Goal: Book appointment/travel/reservation

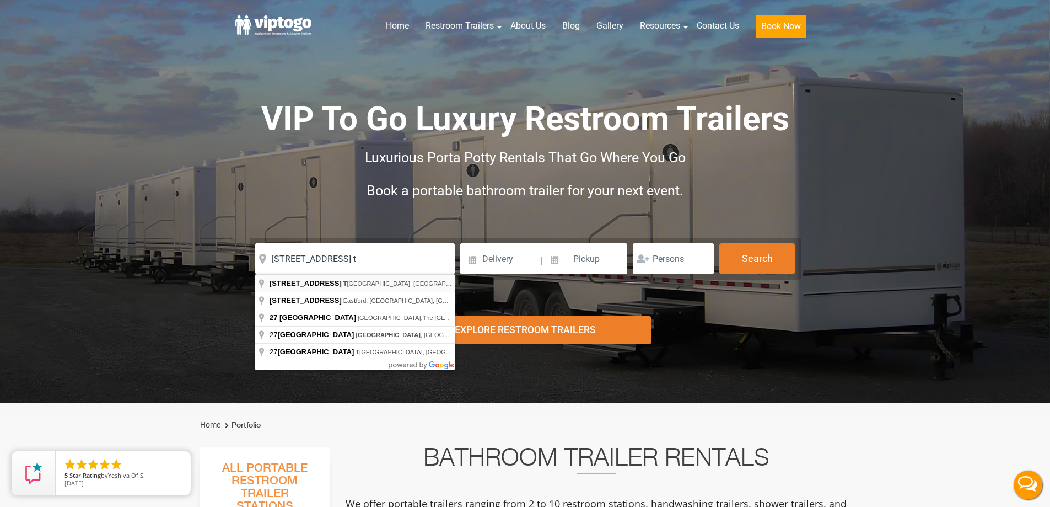
type input "[STREET_ADDRESS]"
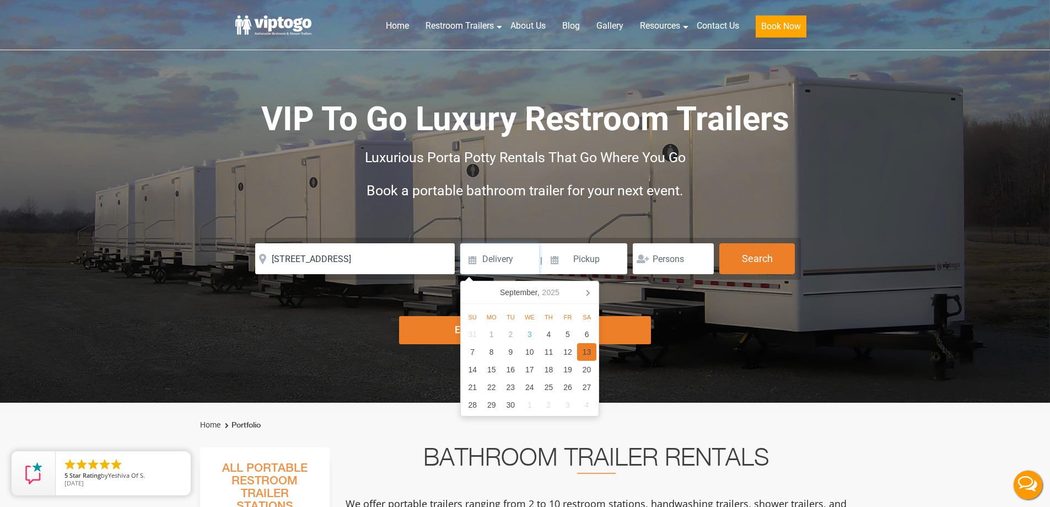
click at [592, 352] on div "13" at bounding box center [586, 352] width 19 height 18
type input "[DATE]"
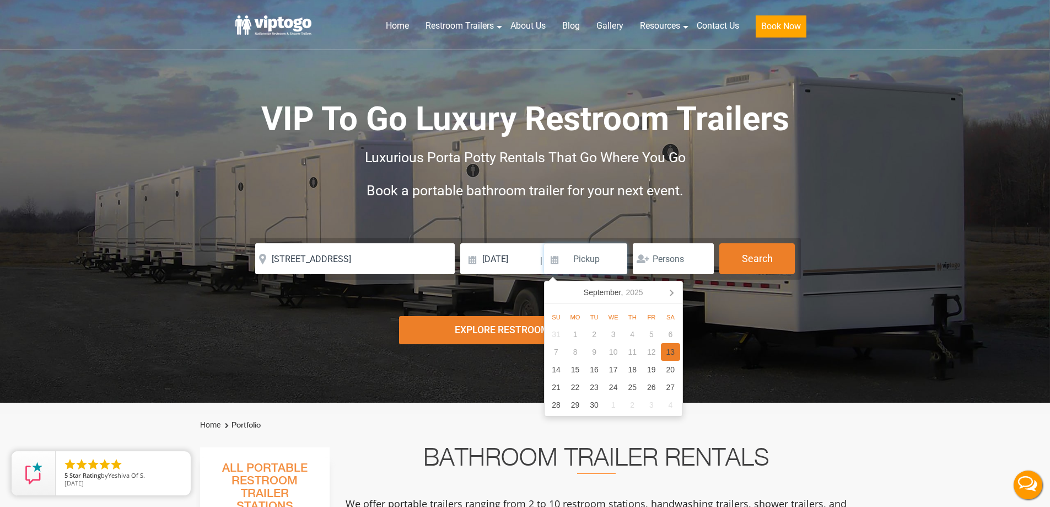
click at [668, 350] on div "13" at bounding box center [670, 352] width 19 height 18
type input "[DATE]"
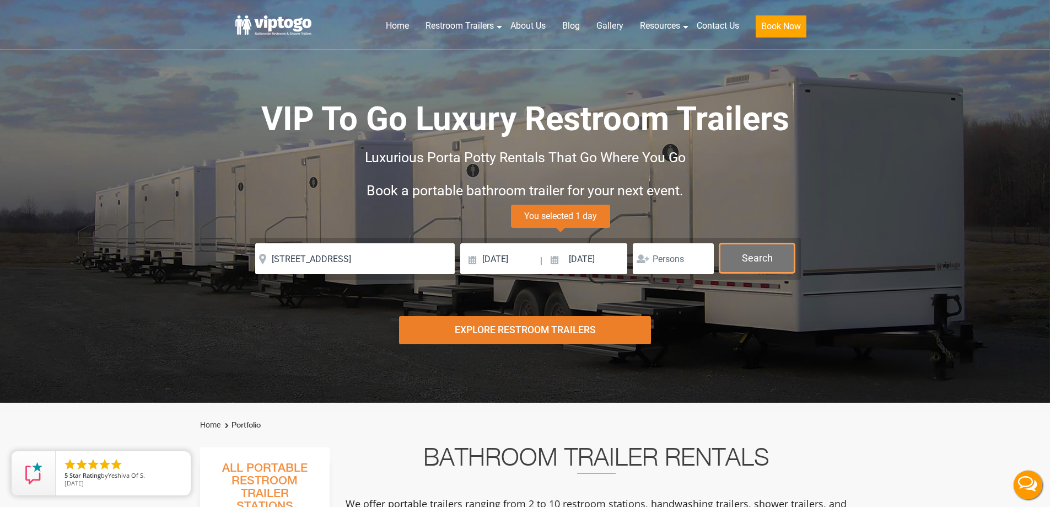
click at [761, 258] on button "Search" at bounding box center [758, 258] width 76 height 30
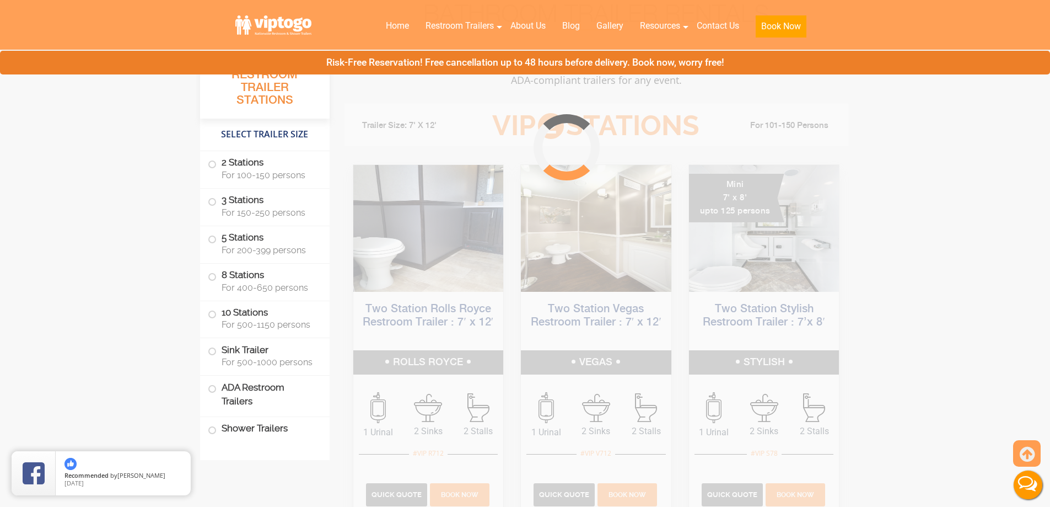
scroll to position [447, 0]
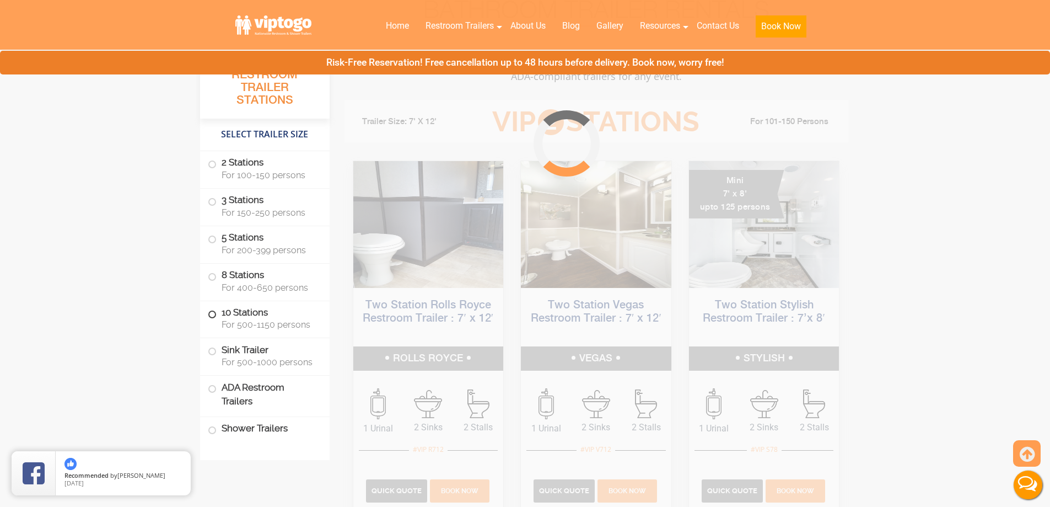
click at [213, 314] on span at bounding box center [212, 314] width 4 height 4
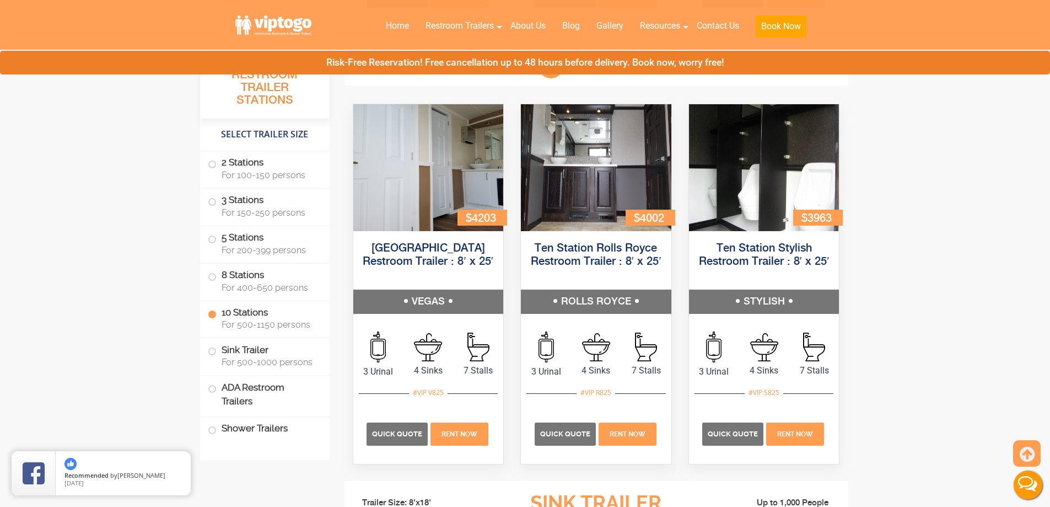
scroll to position [2545, 0]
